Goal: Find specific page/section: Find specific page/section

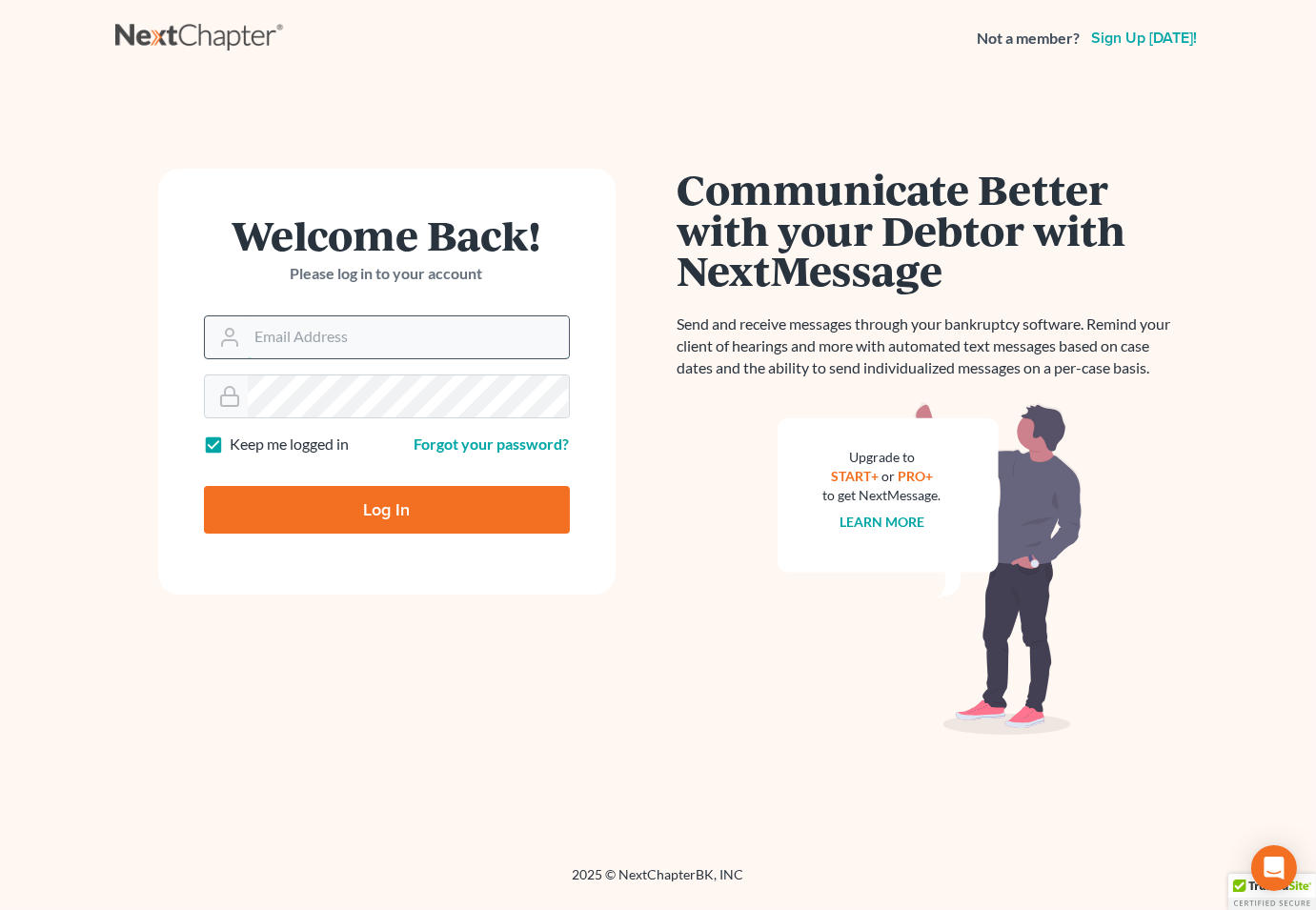
click at [334, 337] on input "Email Address" at bounding box center [408, 337] width 321 height 42
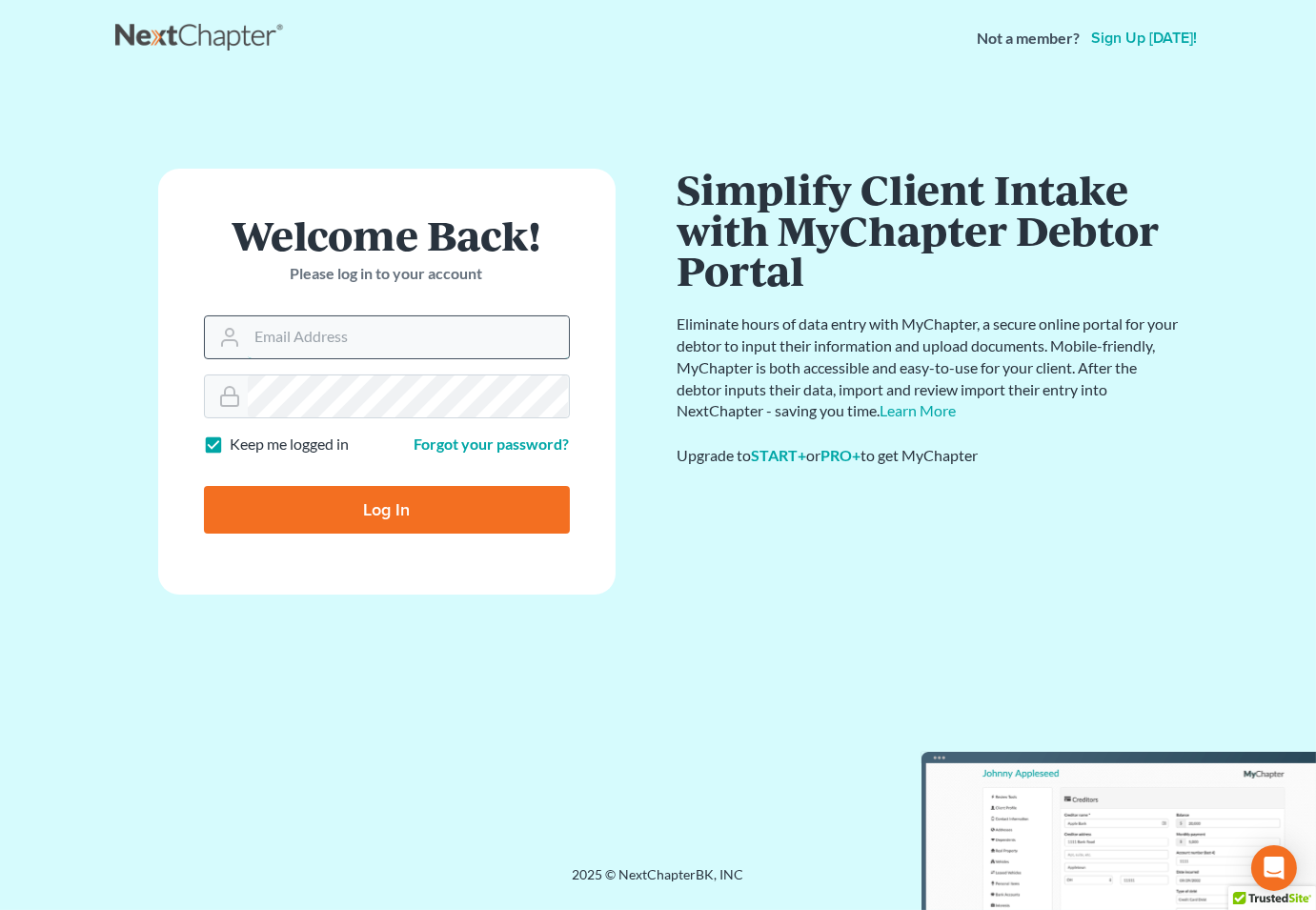
type input "[EMAIL_ADDRESS][DOMAIN_NAME]"
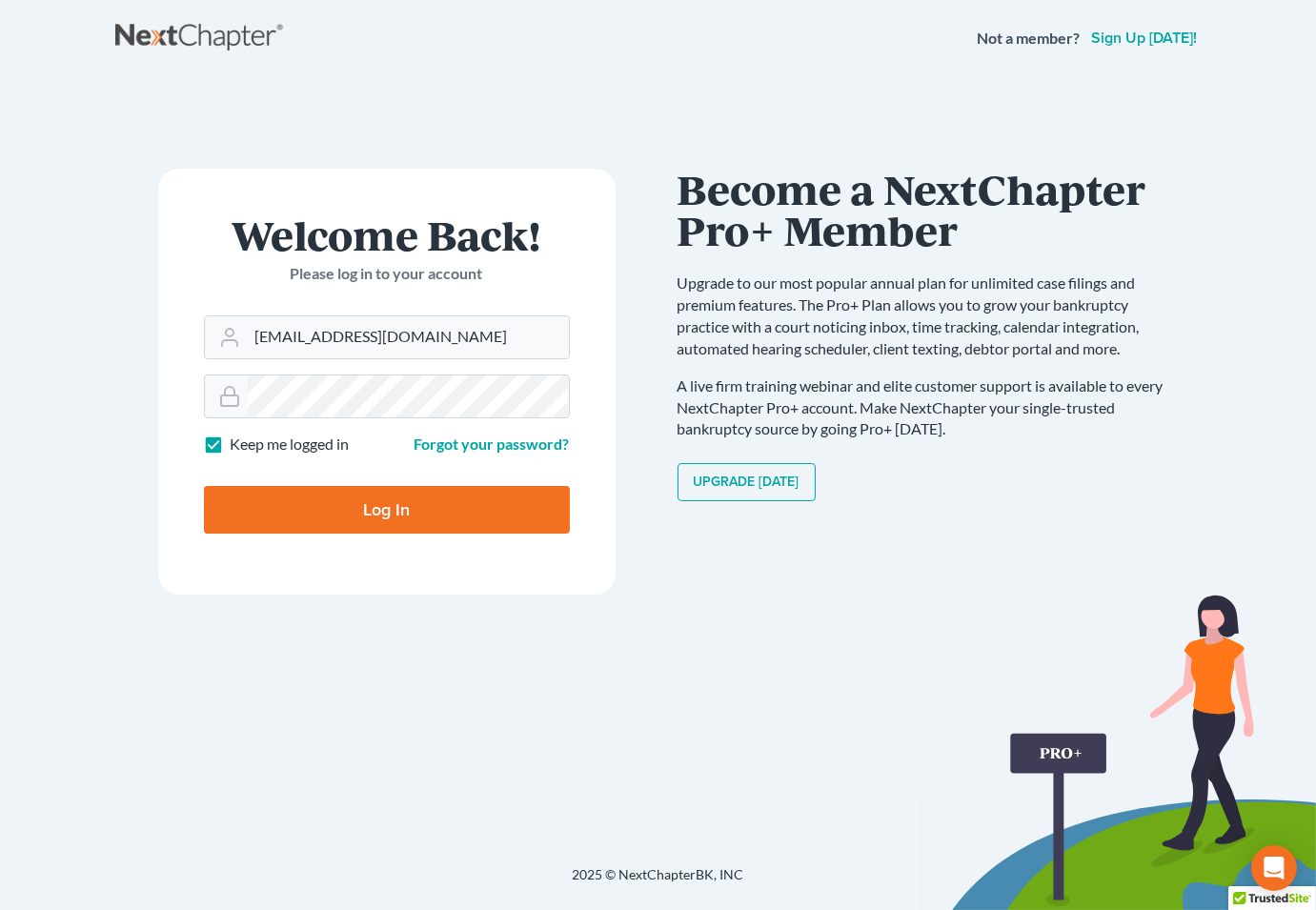
click at [351, 503] on input "Log In" at bounding box center [387, 510] width 366 height 48
type input "Thinking..."
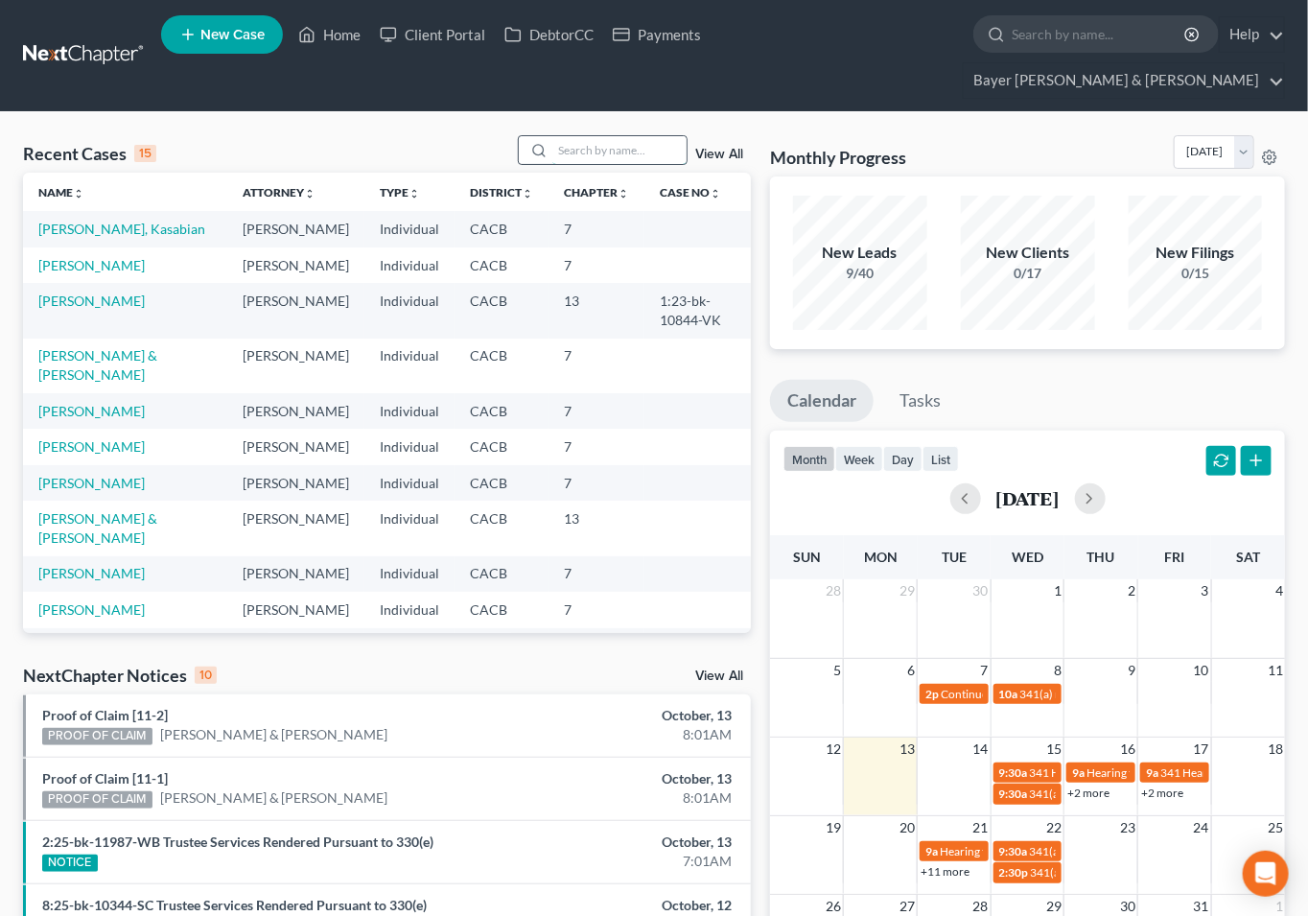
click at [589, 136] on input "search" at bounding box center [619, 150] width 134 height 28
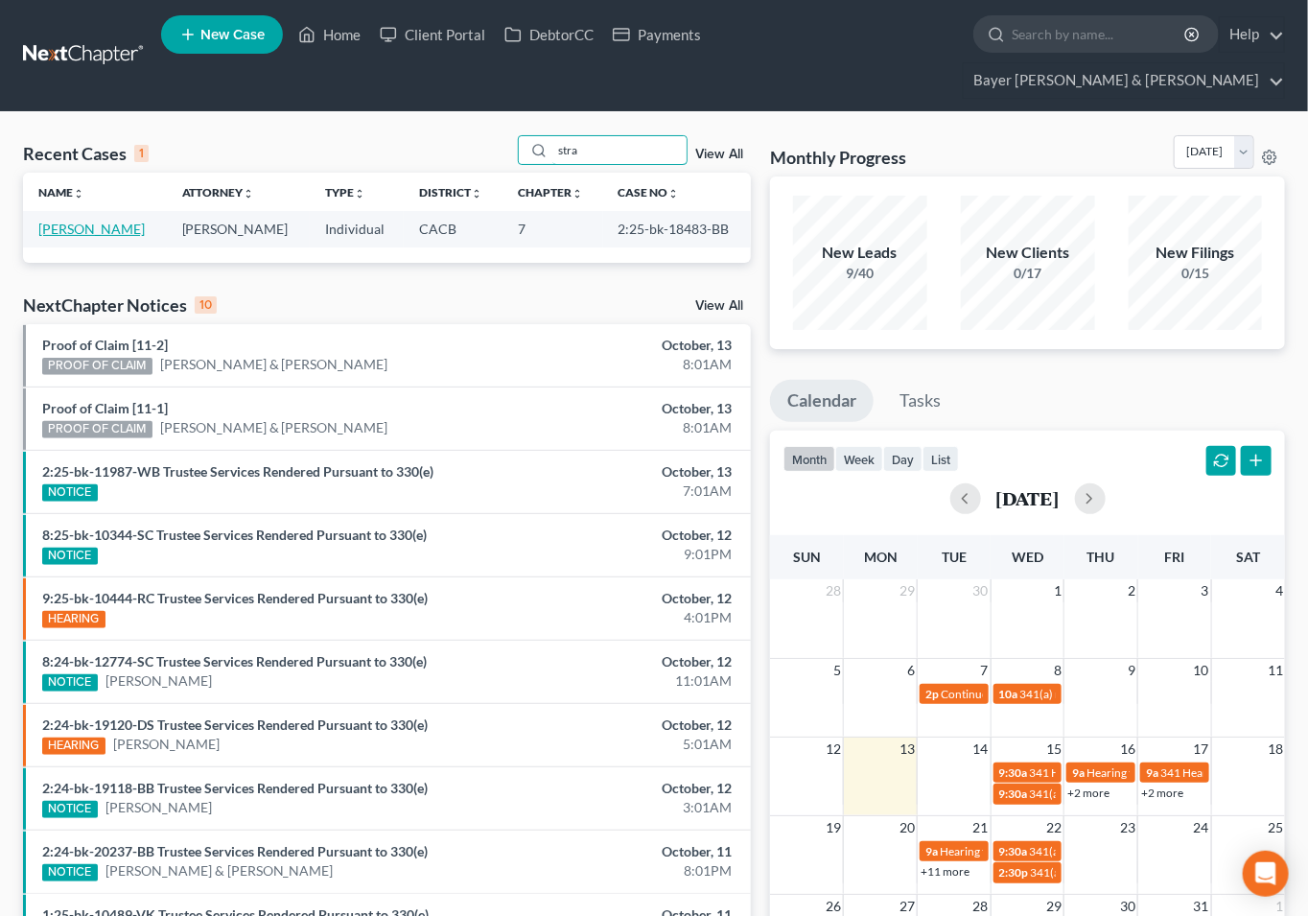
type input "stra"
click at [80, 221] on link "[PERSON_NAME]" at bounding box center [91, 229] width 106 height 16
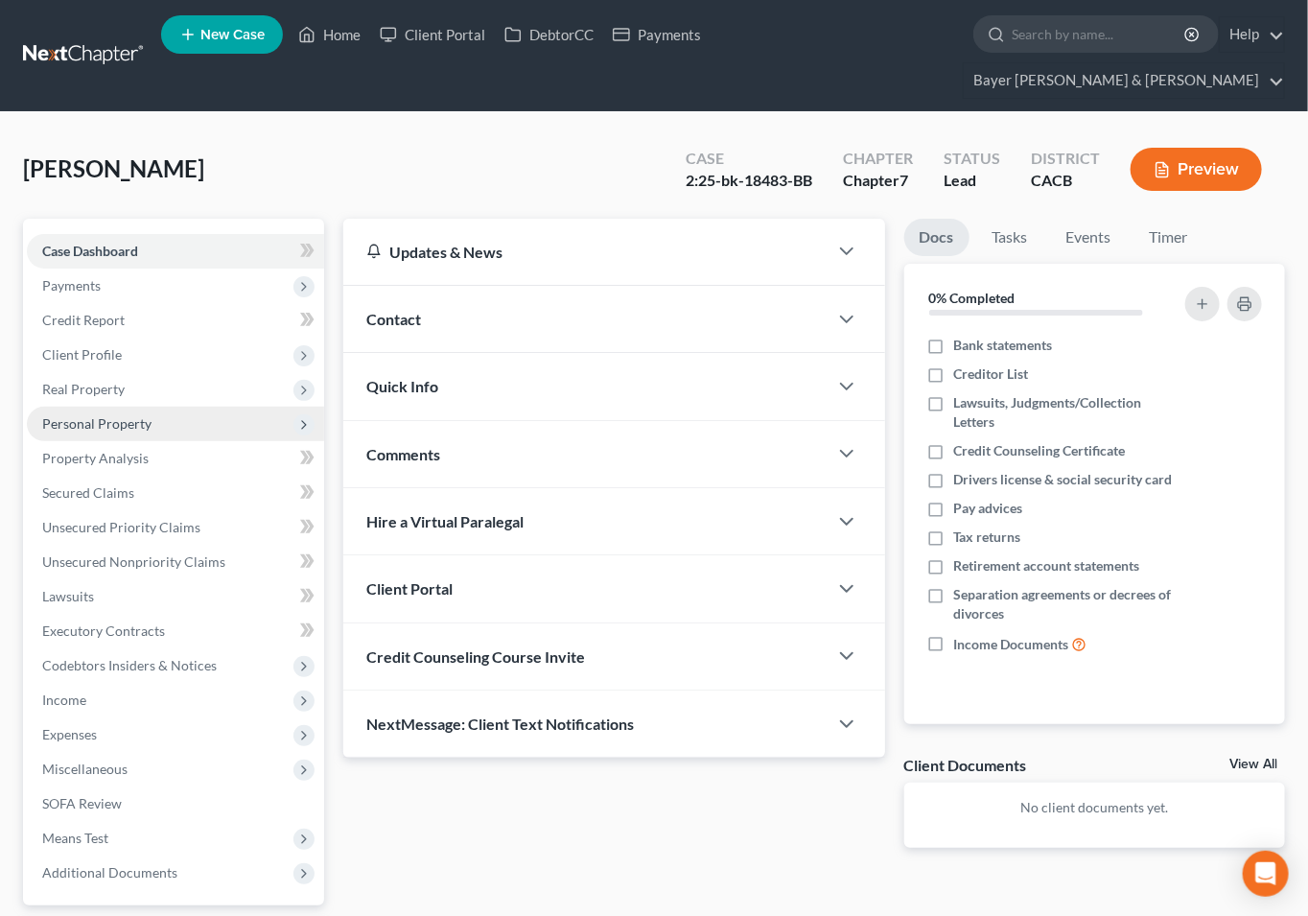
click at [72, 415] on span "Personal Property" at bounding box center [96, 423] width 109 height 16
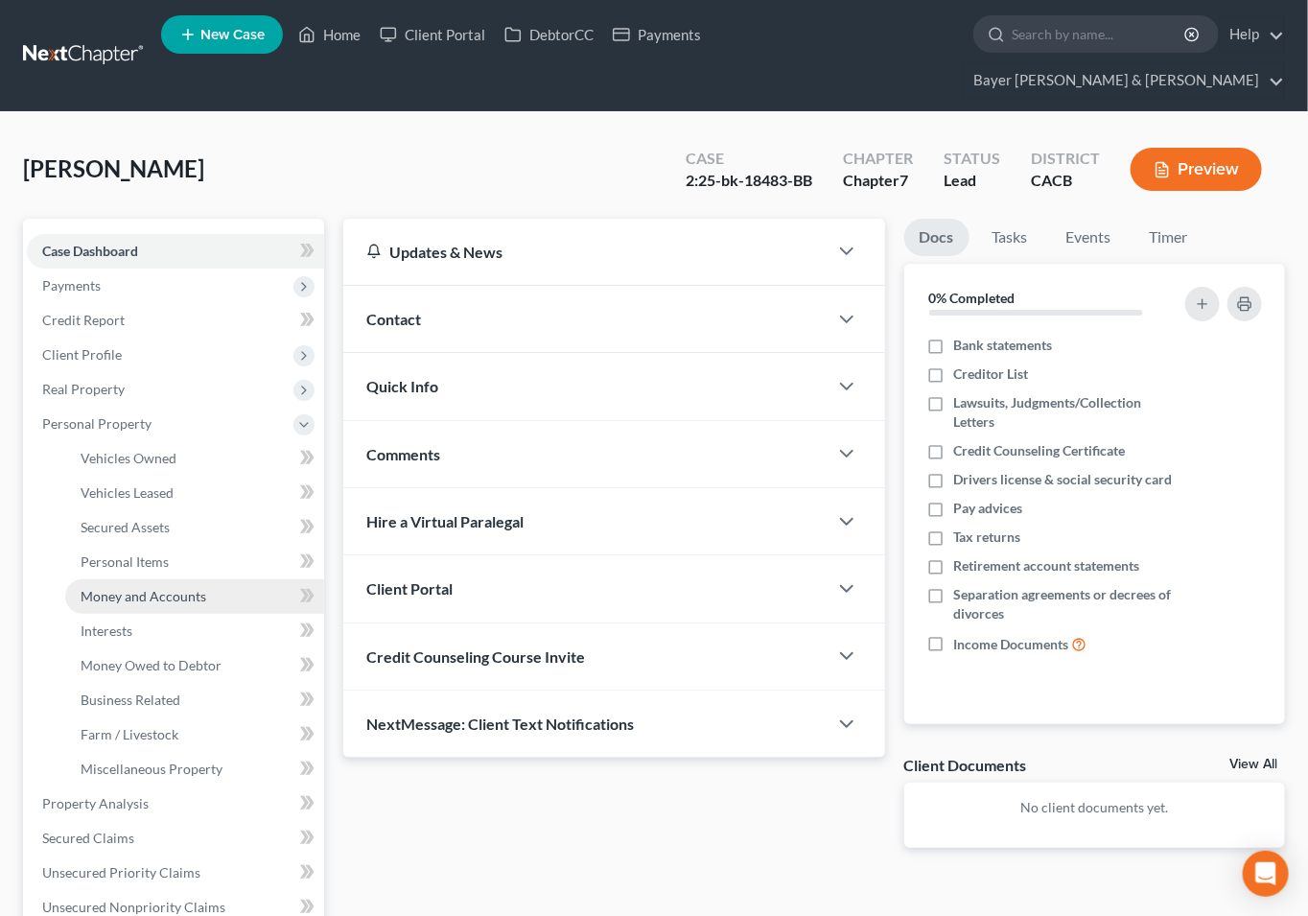
click at [115, 588] on span "Money and Accounts" at bounding box center [144, 596] width 126 height 16
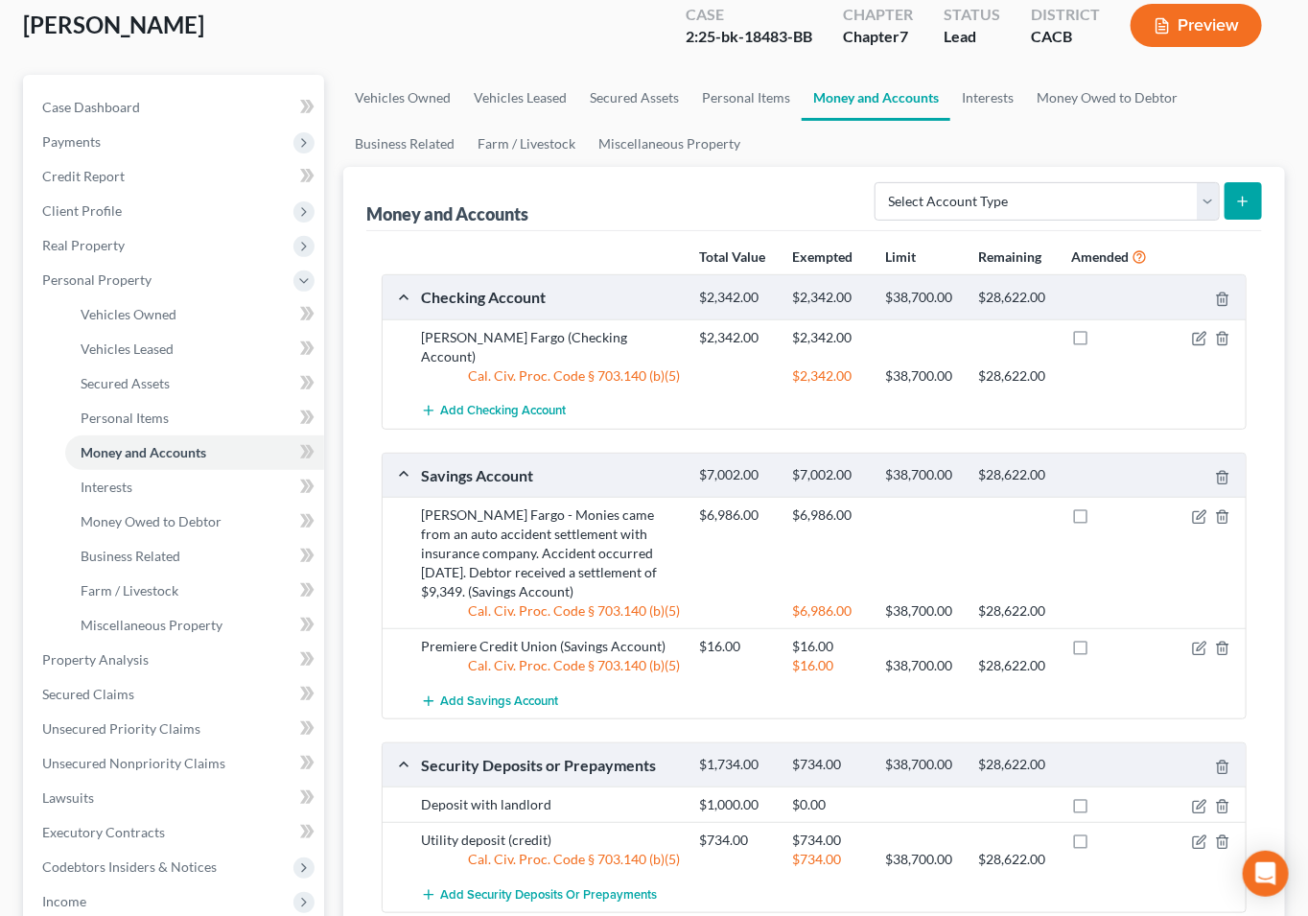
scroll to position [106, 0]
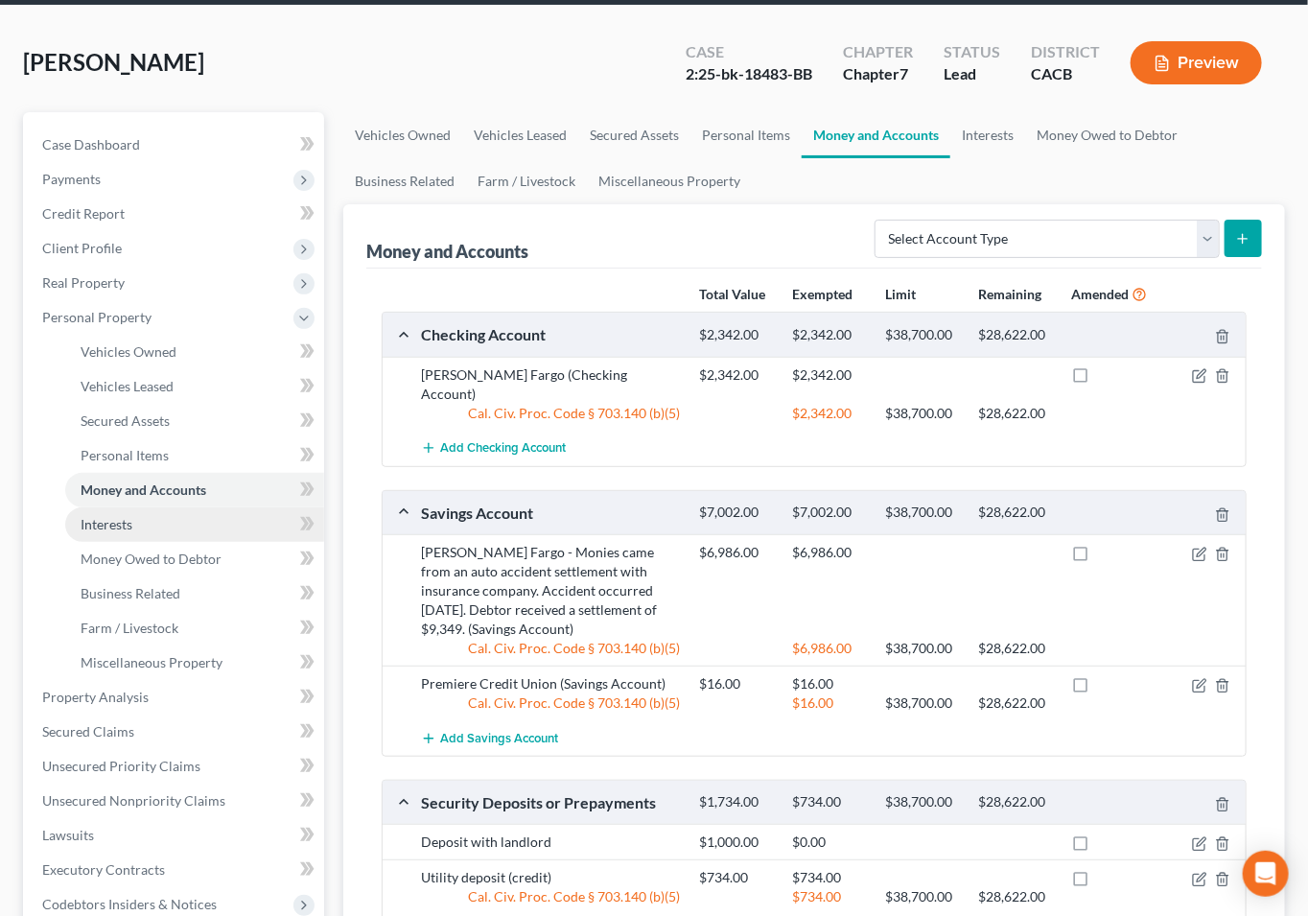
click at [138, 507] on link "Interests" at bounding box center [194, 524] width 259 height 35
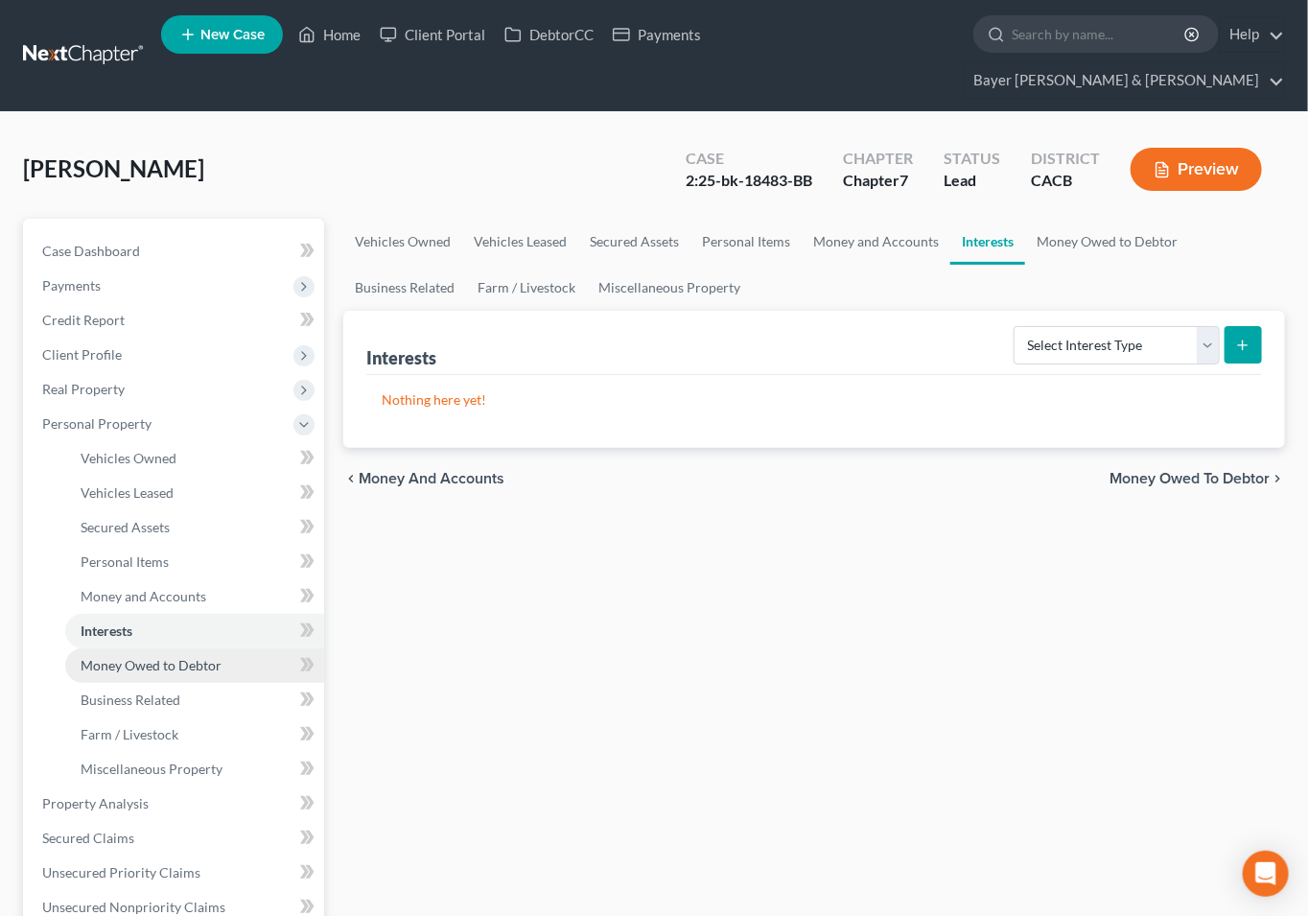
click at [158, 657] on span "Money Owed to Debtor" at bounding box center [151, 665] width 141 height 16
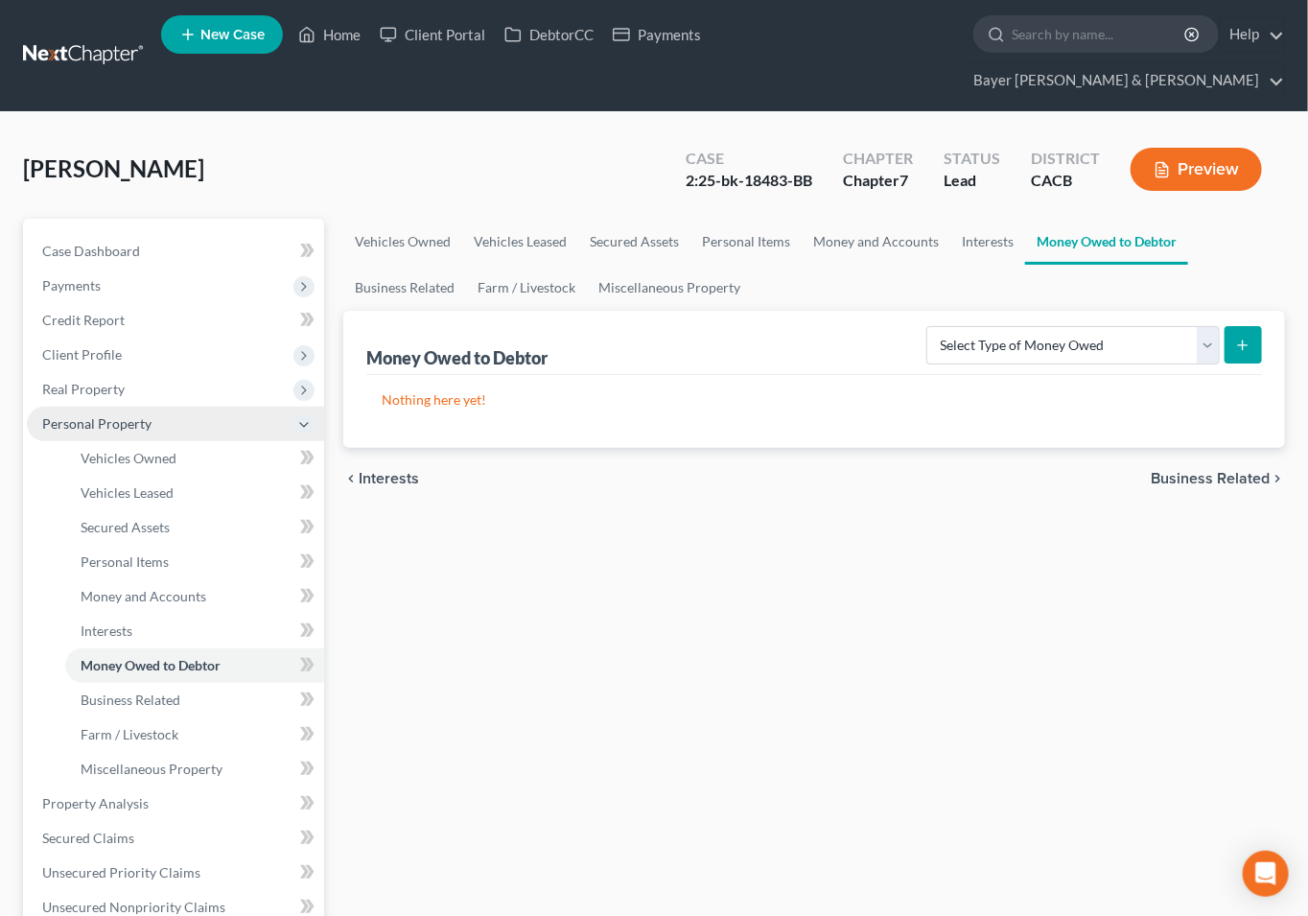
click at [138, 415] on span "Personal Property" at bounding box center [96, 423] width 109 height 16
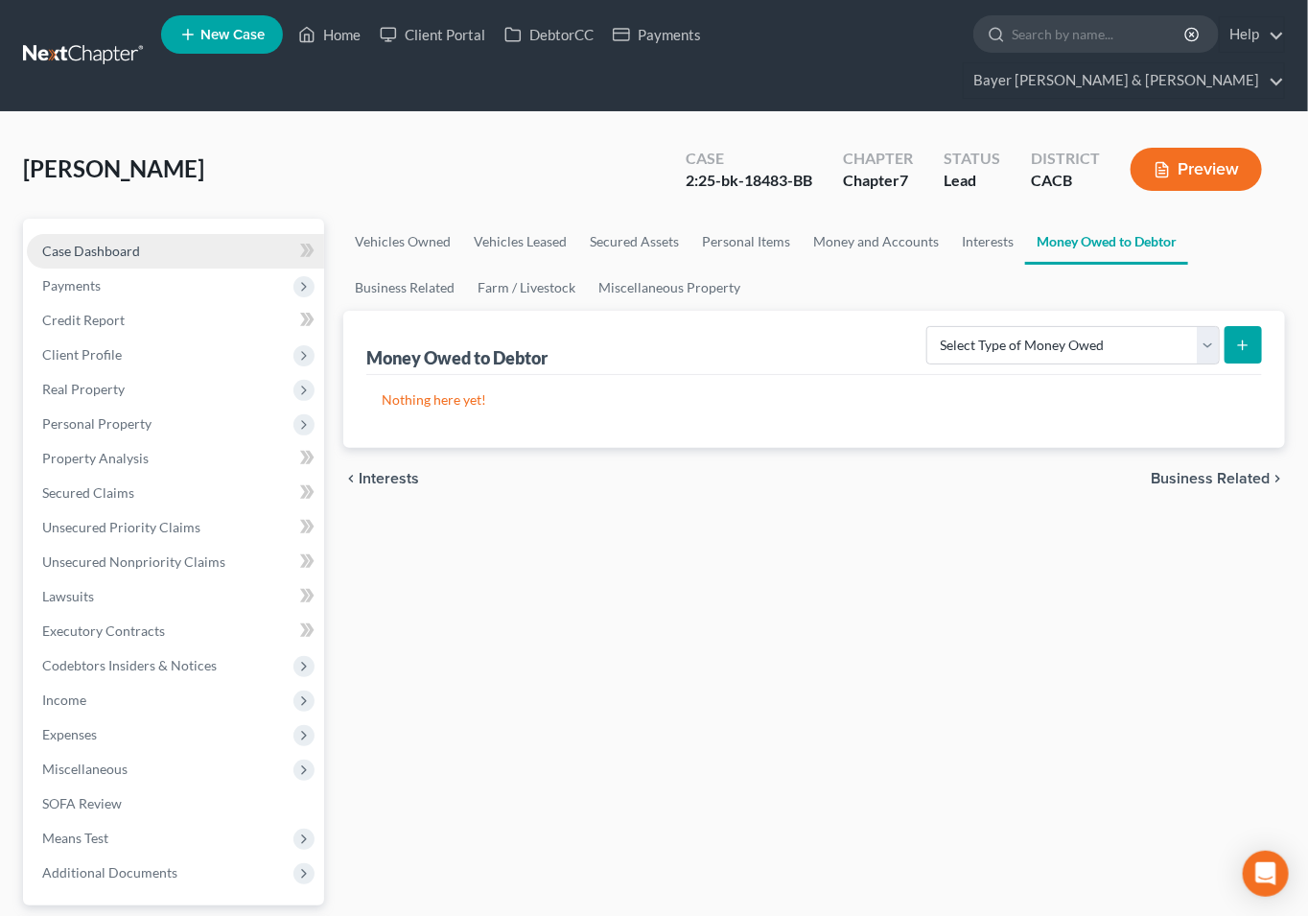
click at [176, 234] on link "Case Dashboard" at bounding box center [175, 251] width 297 height 35
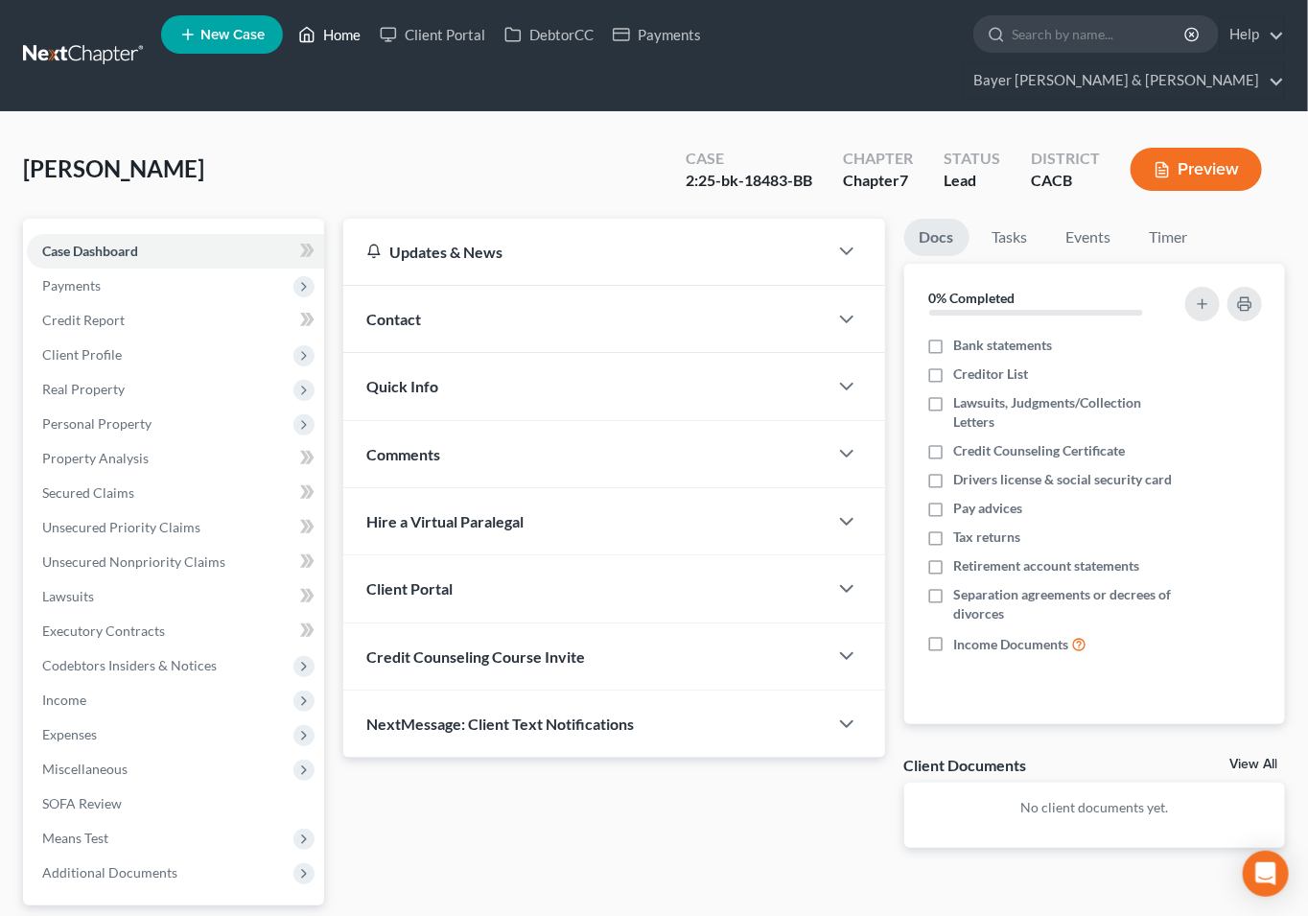
click at [340, 33] on link "Home" at bounding box center [330, 34] width 82 height 35
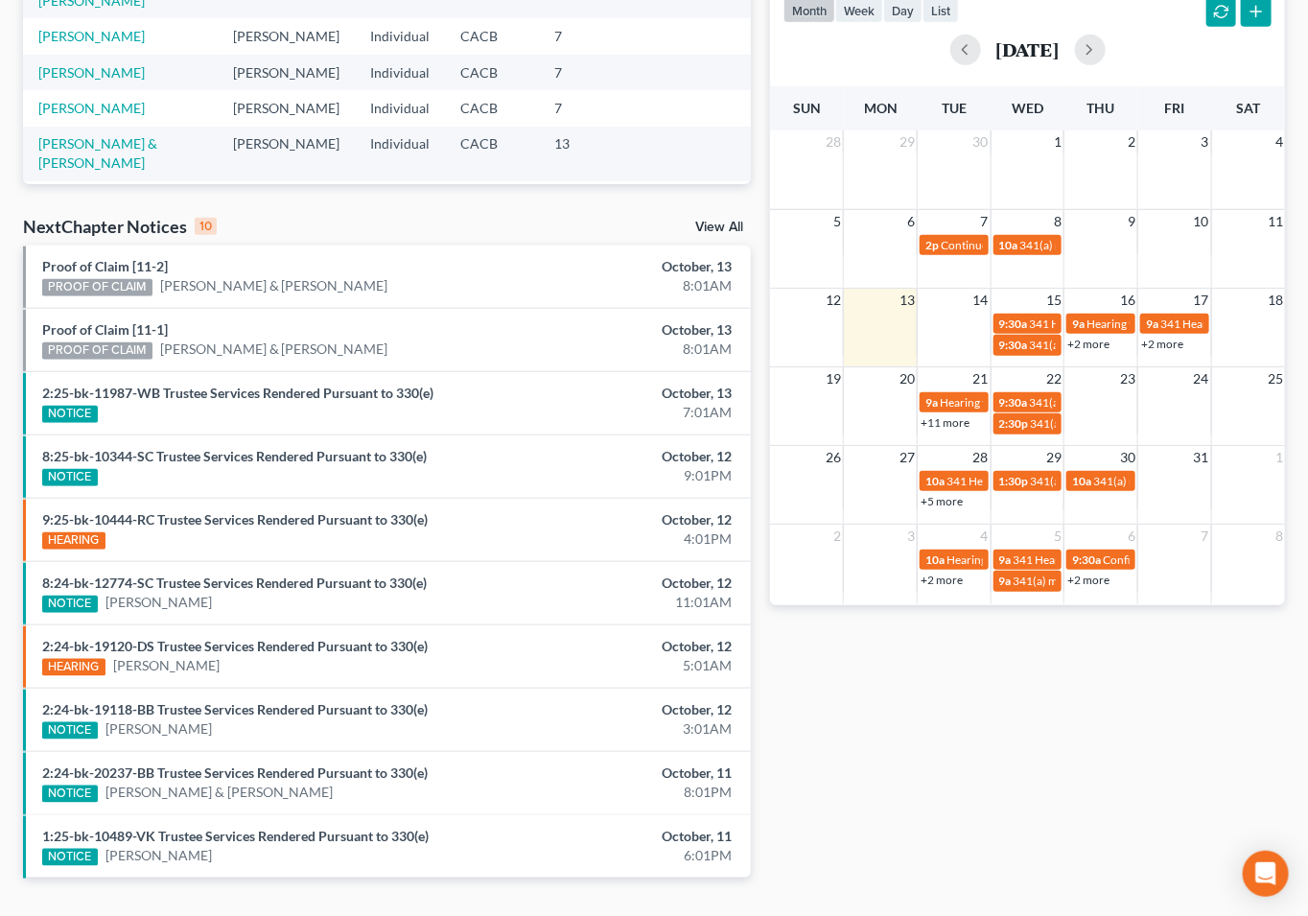
scroll to position [457, 0]
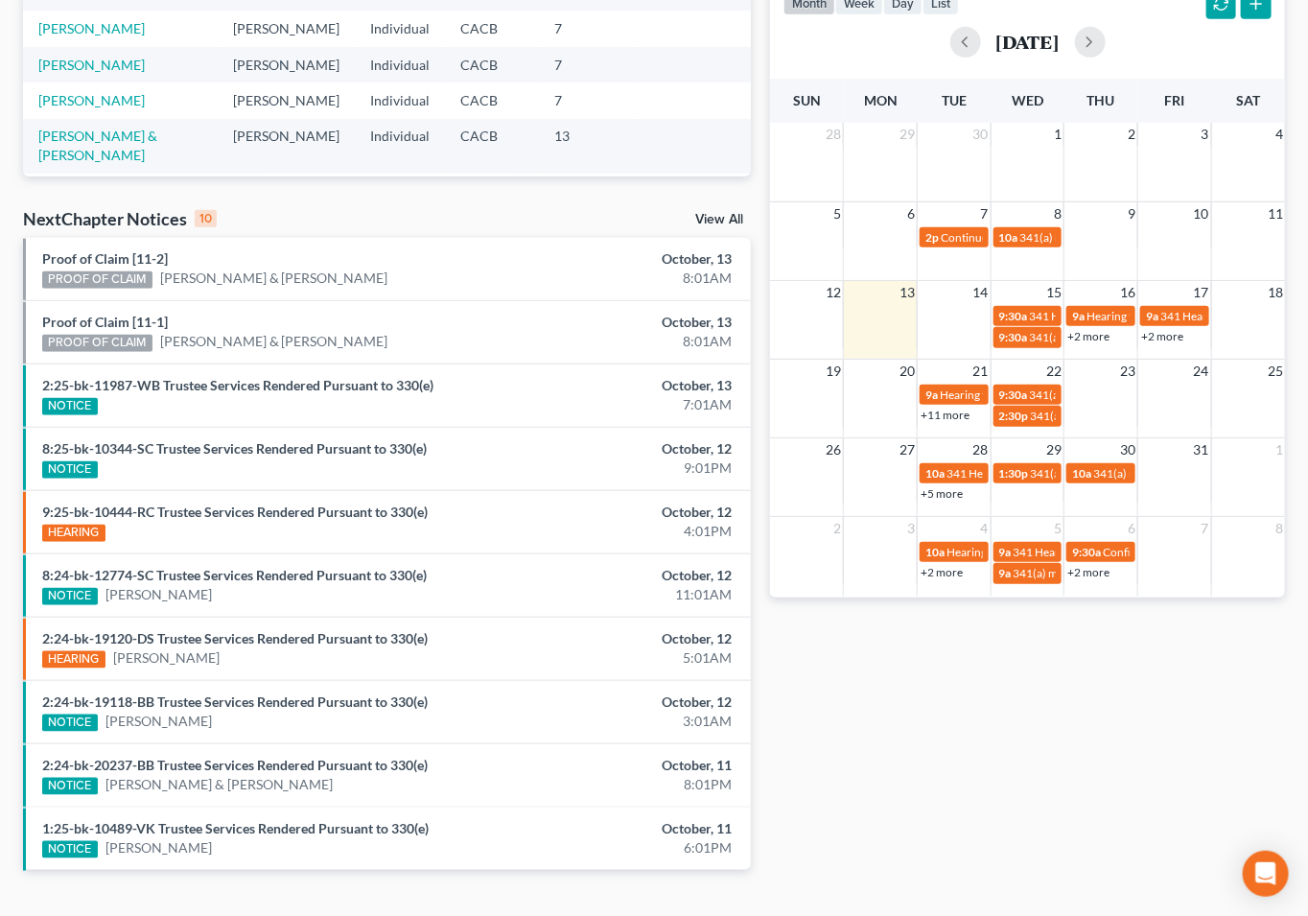
click at [731, 213] on link "View All" at bounding box center [719, 219] width 48 height 13
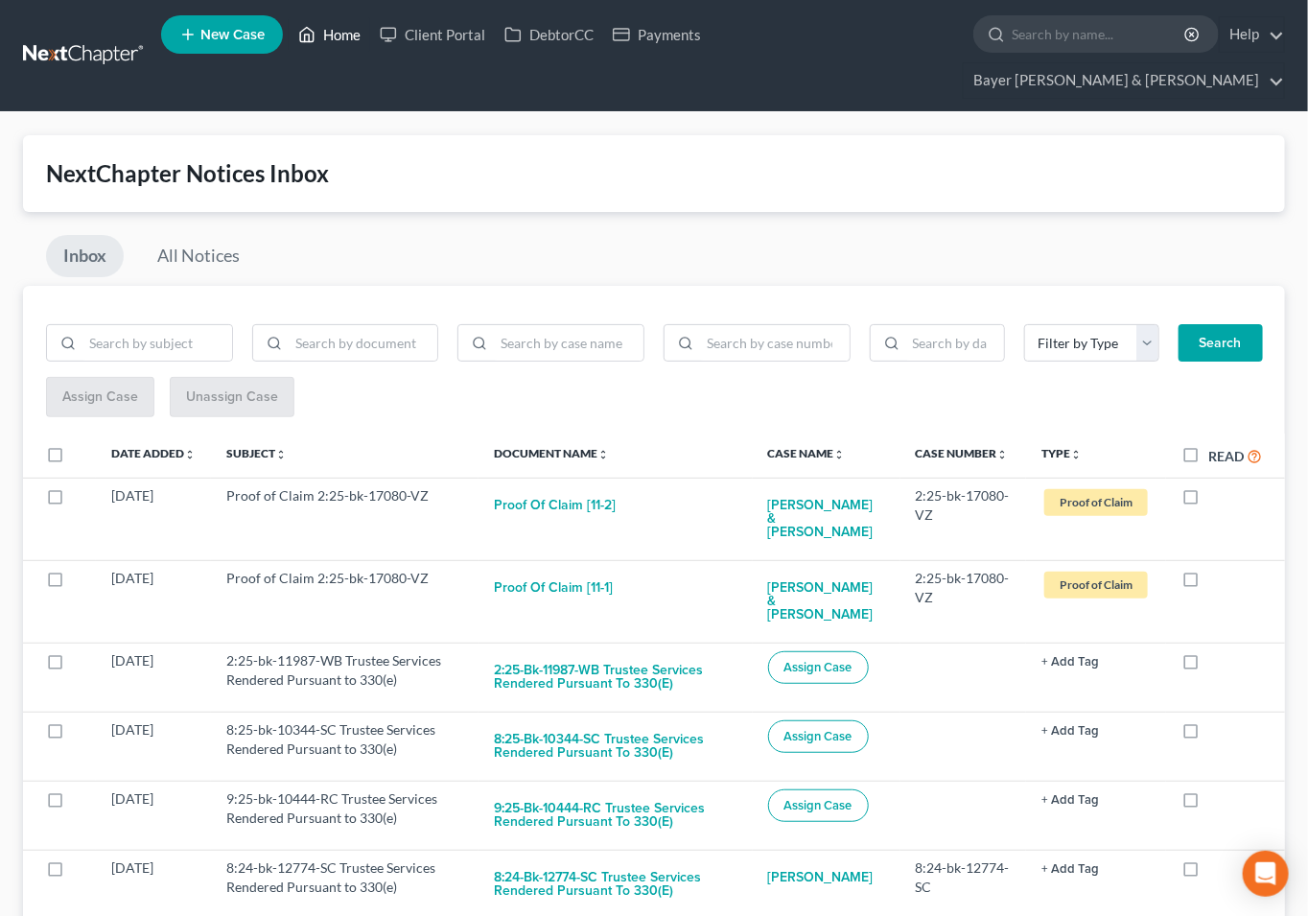
click at [345, 32] on link "Home" at bounding box center [330, 34] width 82 height 35
